Goal: Navigation & Orientation: Find specific page/section

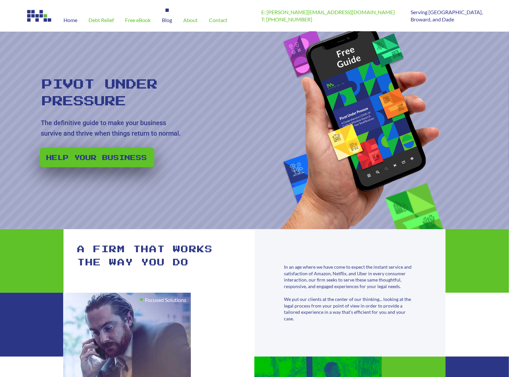
click at [168, 22] on span "Blog" at bounding box center [167, 19] width 10 height 5
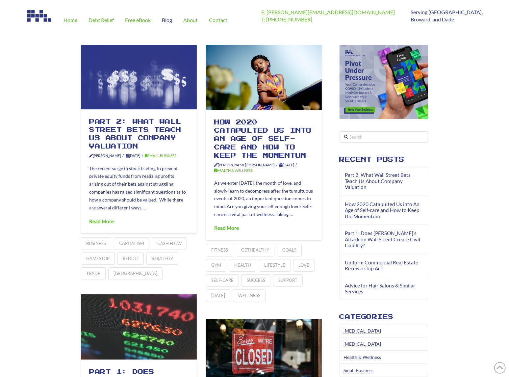
click at [69, 22] on span "Home" at bounding box center [71, 19] width 14 height 5
